Goal: Task Accomplishment & Management: Manage account settings

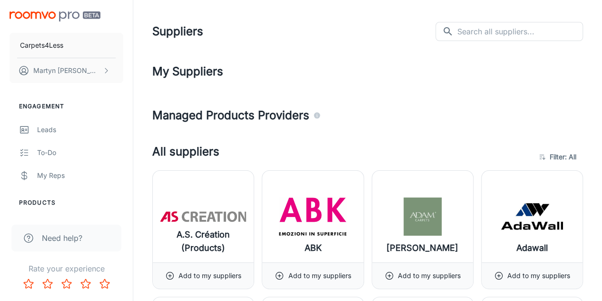
click at [189, 28] on h1 "Suppliers" at bounding box center [177, 31] width 51 height 17
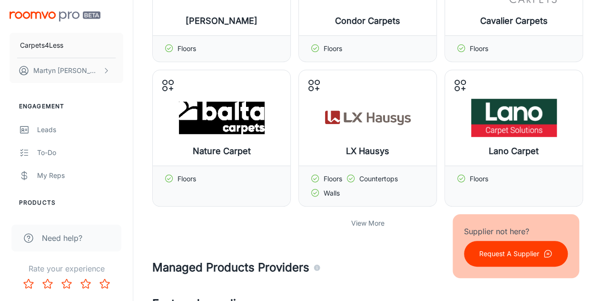
scroll to position [295, 0]
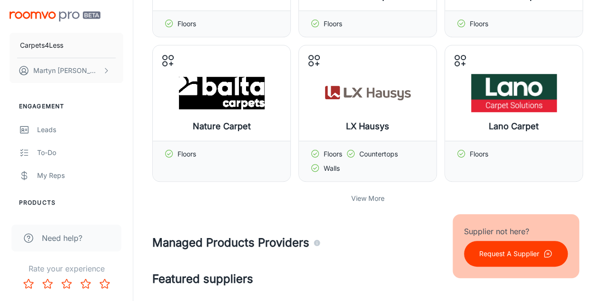
click at [357, 197] on p "View More" at bounding box center [367, 198] width 33 height 10
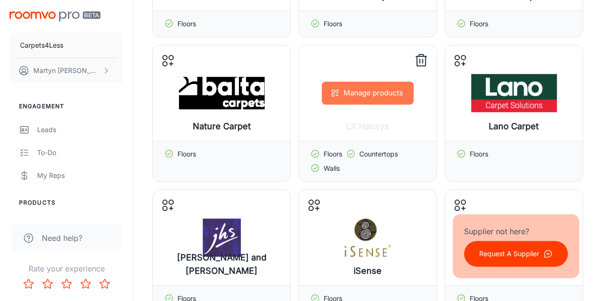
click at [371, 92] on button "Manage products" at bounding box center [368, 92] width 92 height 23
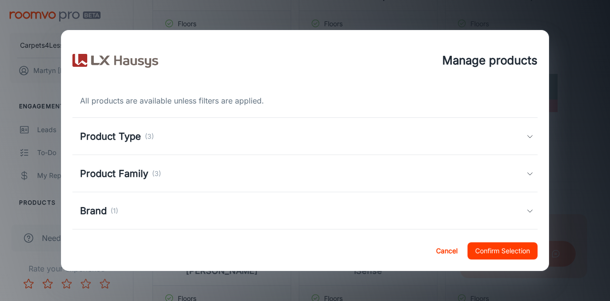
click at [526, 138] on icon at bounding box center [530, 136] width 8 height 8
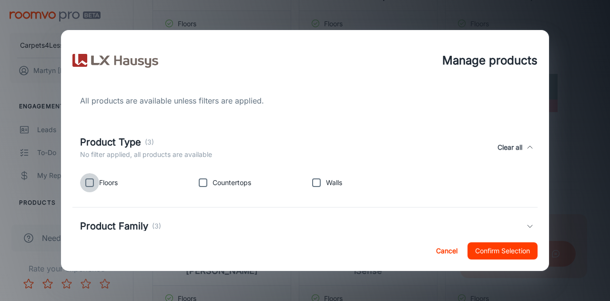
click at [89, 183] on input "checkbox" at bounding box center [89, 182] width 19 height 19
checkbox input "true"
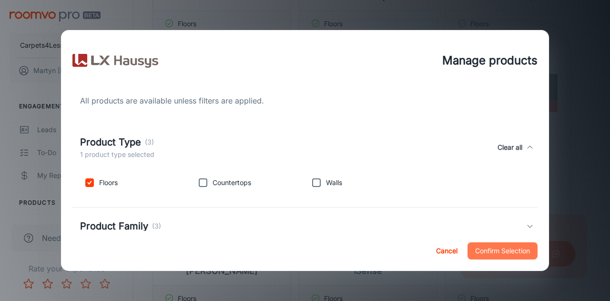
click at [516, 250] on button "Confirm Selection" at bounding box center [502, 250] width 70 height 17
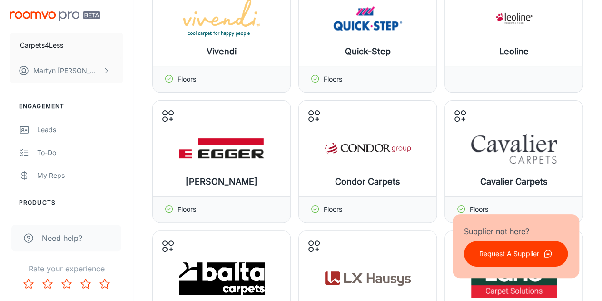
scroll to position [41, 0]
